Goal: Task Accomplishment & Management: Complete application form

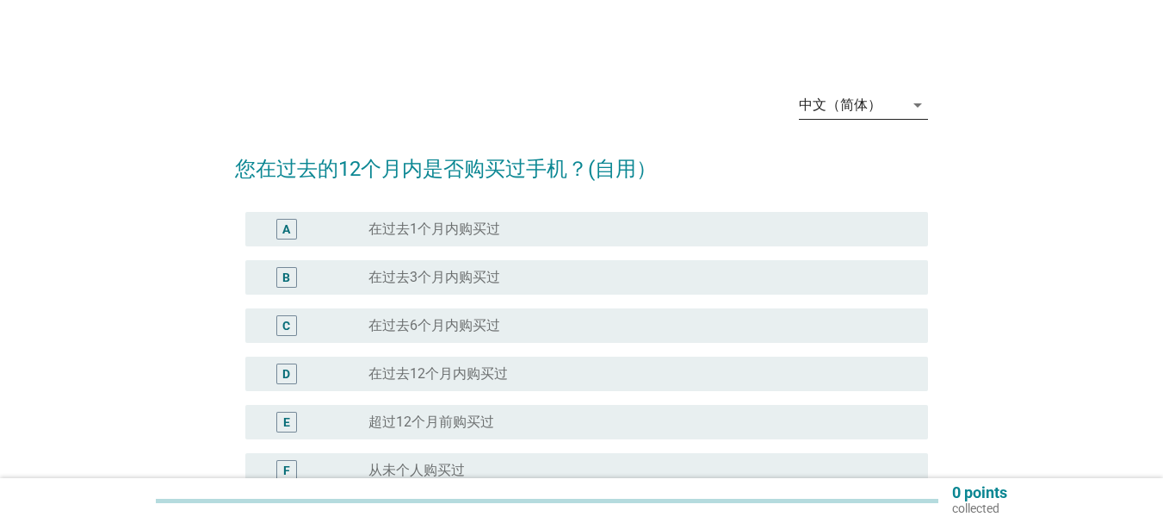
click at [861, 107] on div "中文（简体）" at bounding box center [840, 104] width 83 height 15
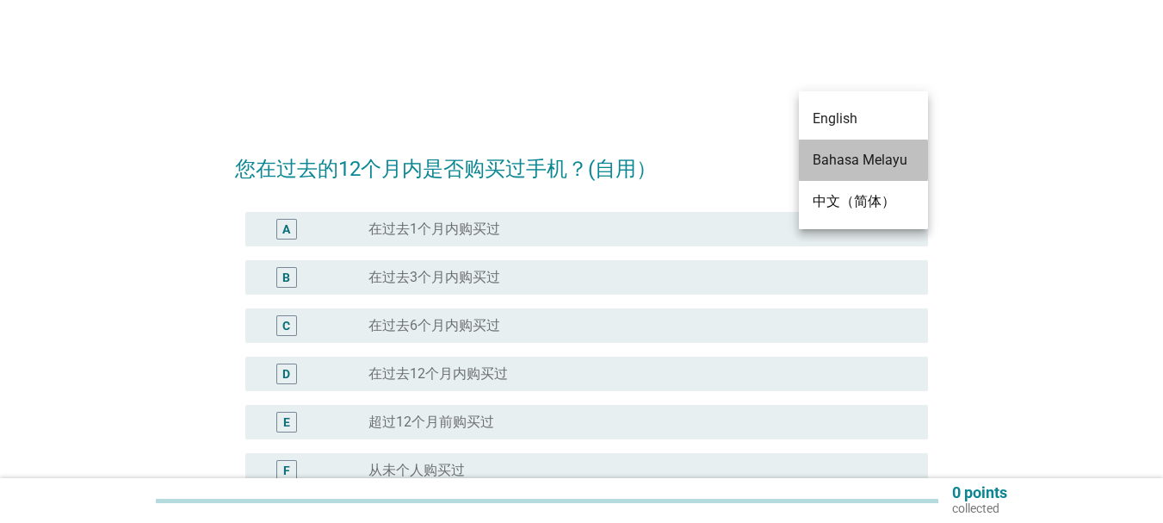
click at [868, 158] on div "Bahasa Melayu" at bounding box center [864, 160] width 102 height 21
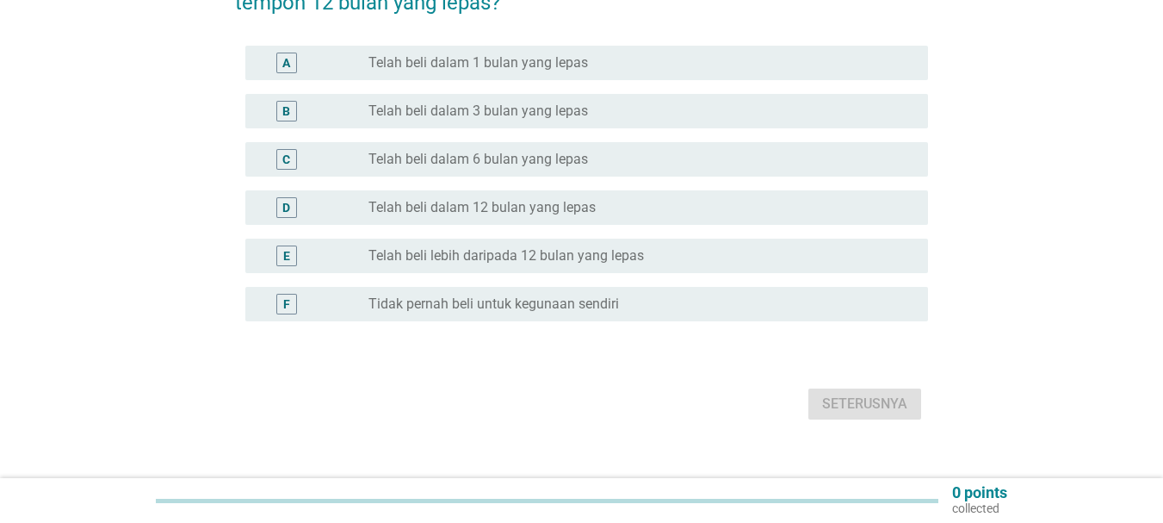
scroll to position [221, 0]
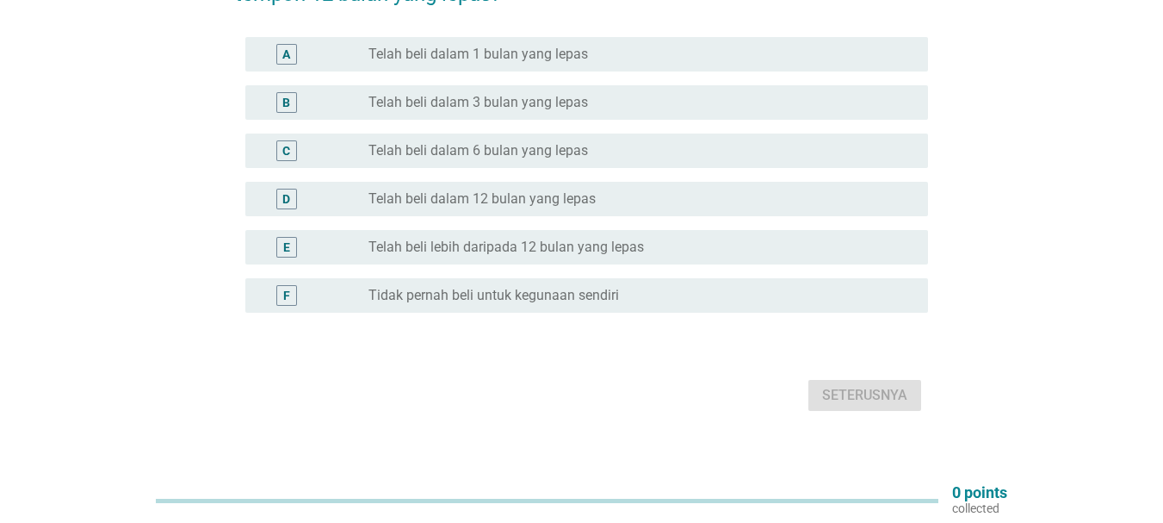
click at [523, 238] on label "Telah beli lebih daripada 12 bulan yang lepas" at bounding box center [505, 246] width 275 height 17
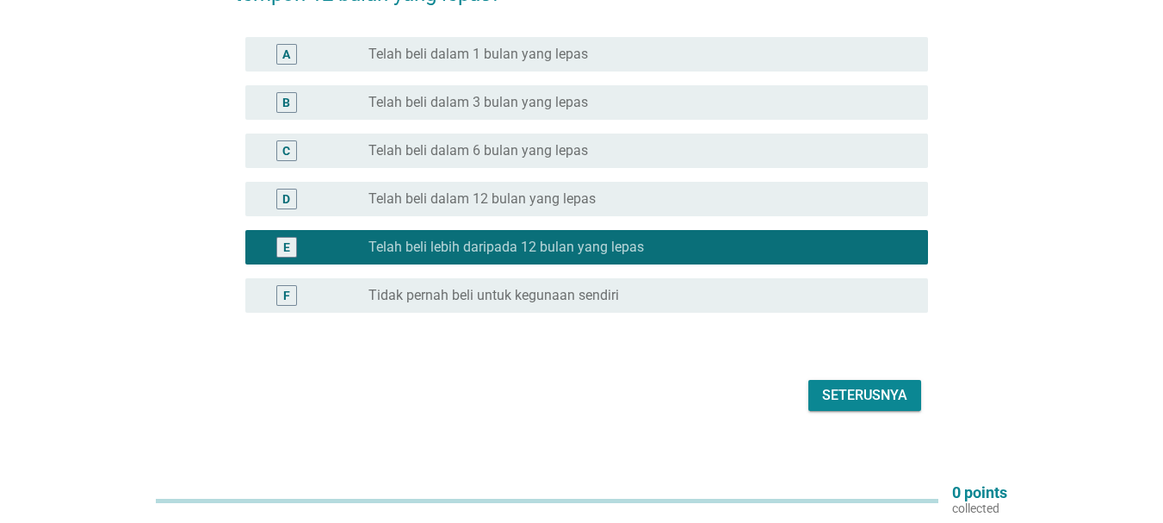
click at [877, 385] on div "Seterusnya" at bounding box center [864, 395] width 85 height 21
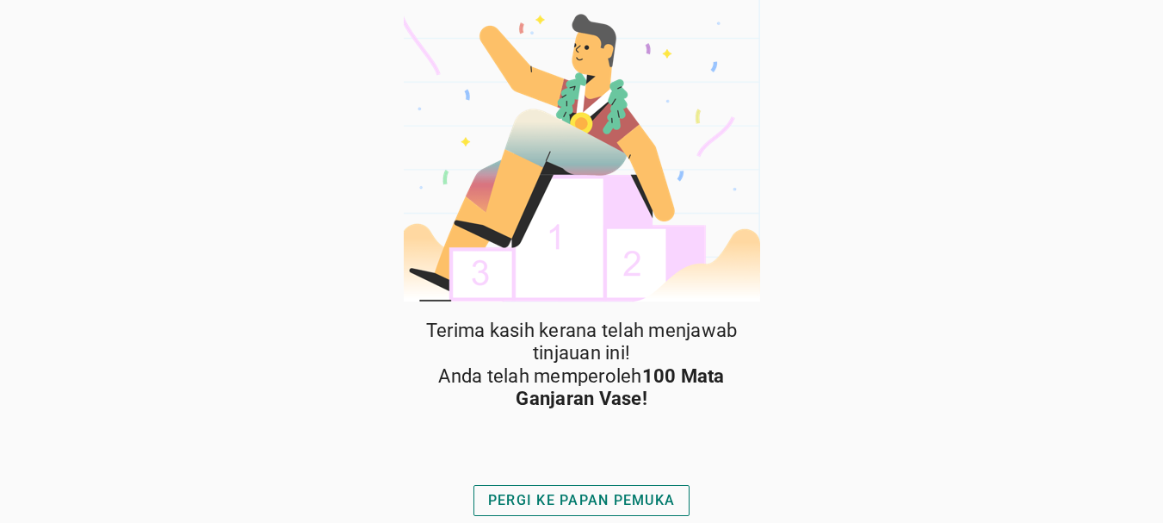
click at [534, 496] on div "PERGI KE PAPAN PEMUKA" at bounding box center [581, 500] width 187 height 21
